Goal: Task Accomplishment & Management: Use online tool/utility

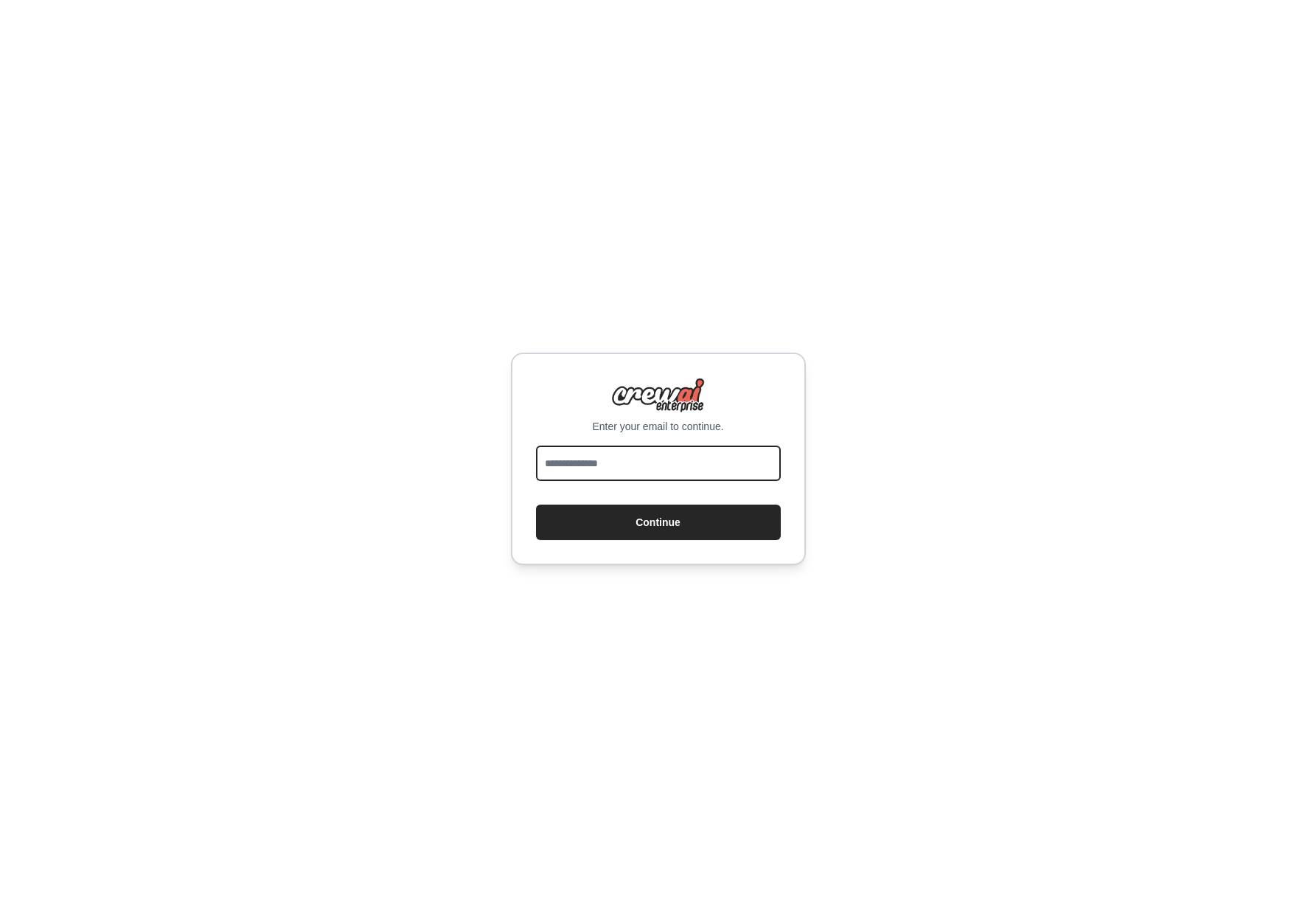
click at [665, 454] on input "email" at bounding box center [658, 464] width 244 height 36
type input "**********"
click at [648, 531] on button "Continue" at bounding box center [658, 522] width 244 height 36
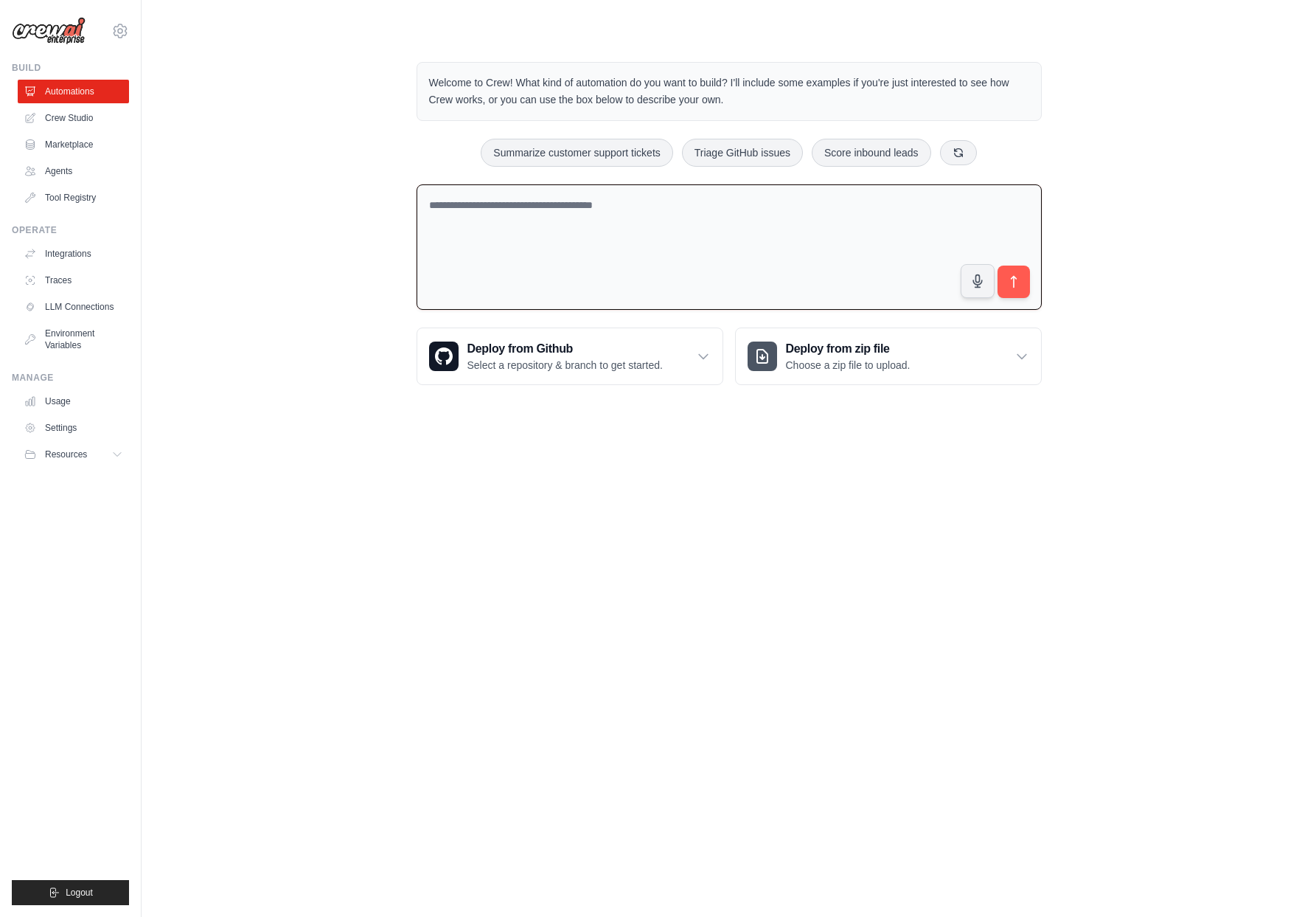
click at [593, 227] on textarea at bounding box center [730, 247] width 625 height 126
click at [49, 169] on link "Agents" at bounding box center [75, 171] width 111 height 24
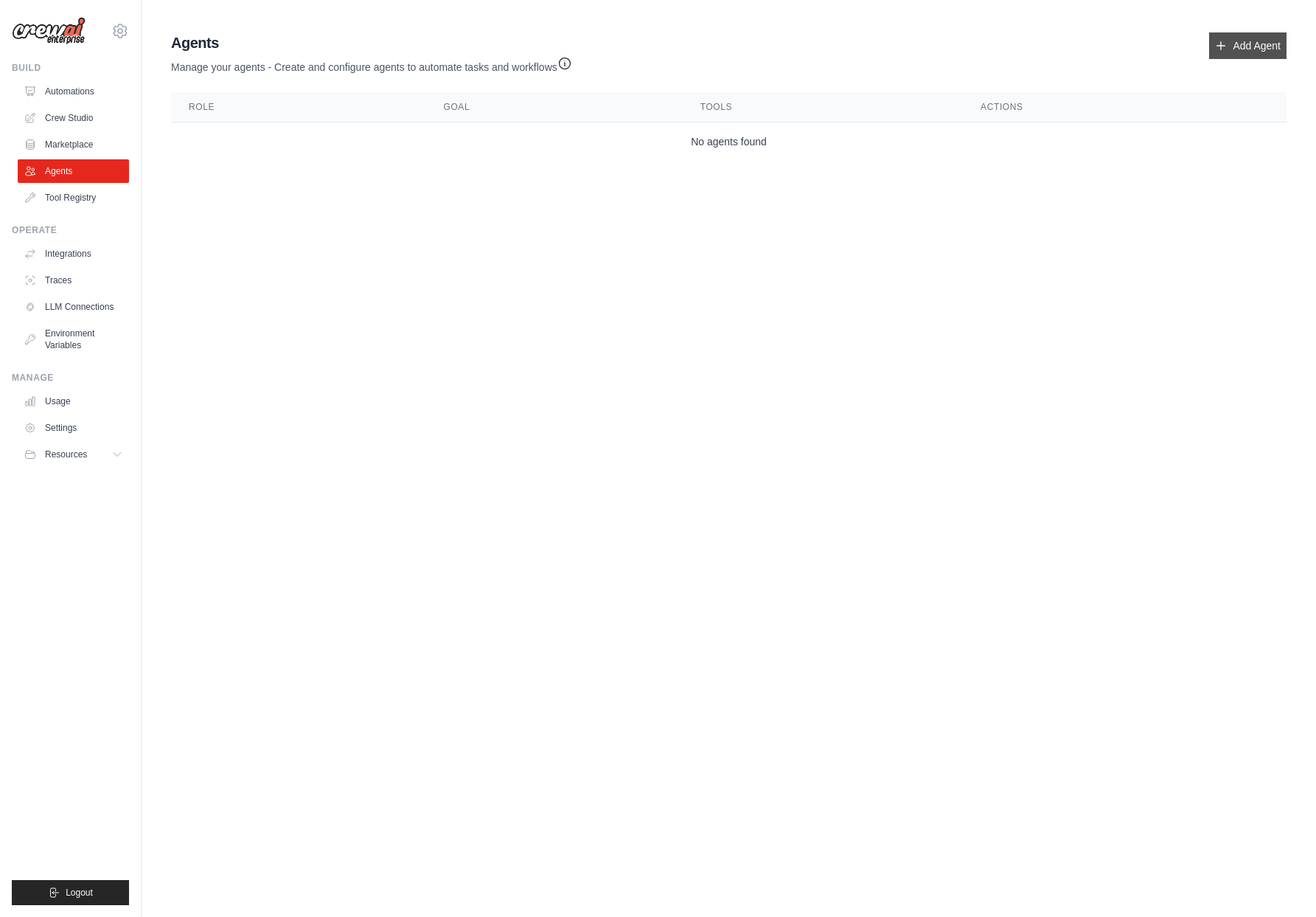
click at [1253, 40] on link "Add Agent" at bounding box center [1248, 46] width 77 height 26
